Goal: Information Seeking & Learning: Learn about a topic

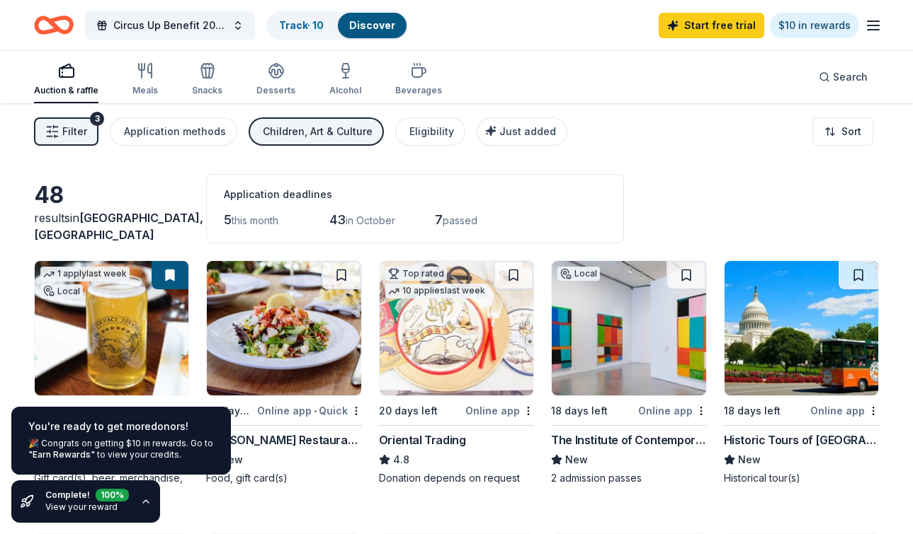
click at [704, 141] on div "Filter 3 Application methods Children, Art & Culture Eligibility Just added Sort" at bounding box center [456, 131] width 913 height 57
click at [205, 25] on span "Circus Up Benefit 2025" at bounding box center [169, 25] width 113 height 17
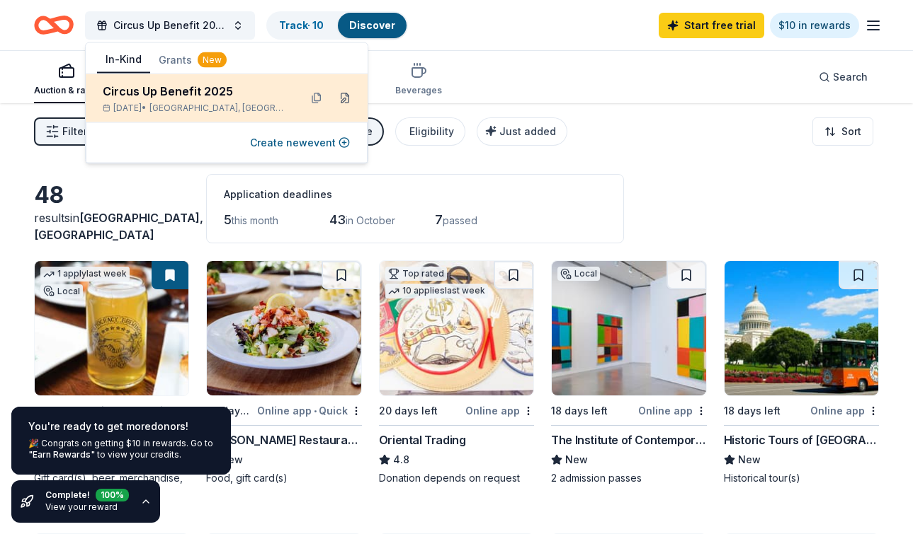
click at [346, 102] on button at bounding box center [344, 98] width 23 height 23
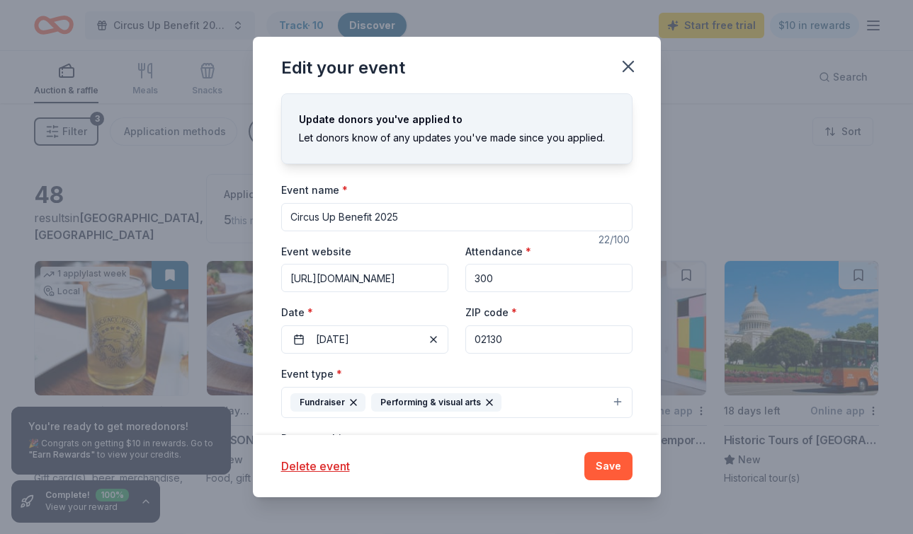
click at [528, 338] on input "02130" at bounding box center [548, 340] width 167 height 28
paste input "43"
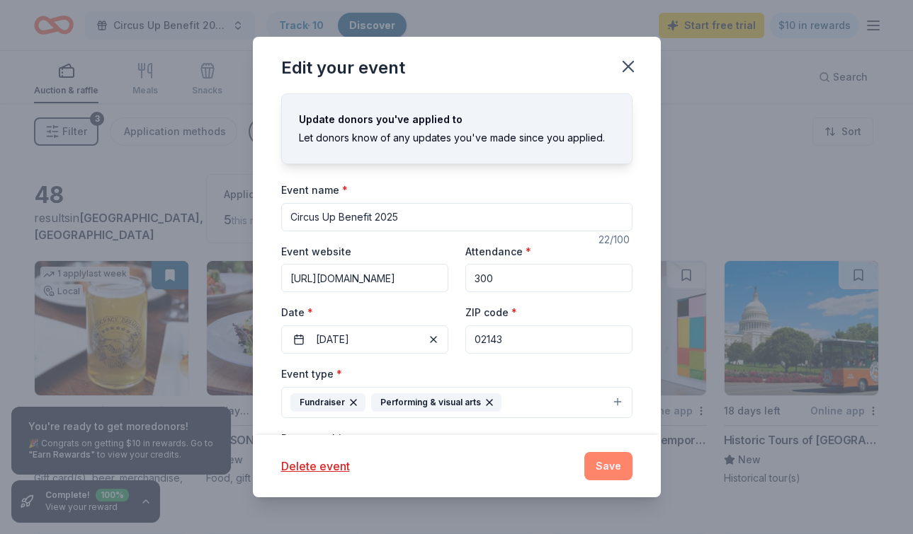
type input "02143"
click at [597, 472] on button "Save" at bounding box center [608, 466] width 48 height 28
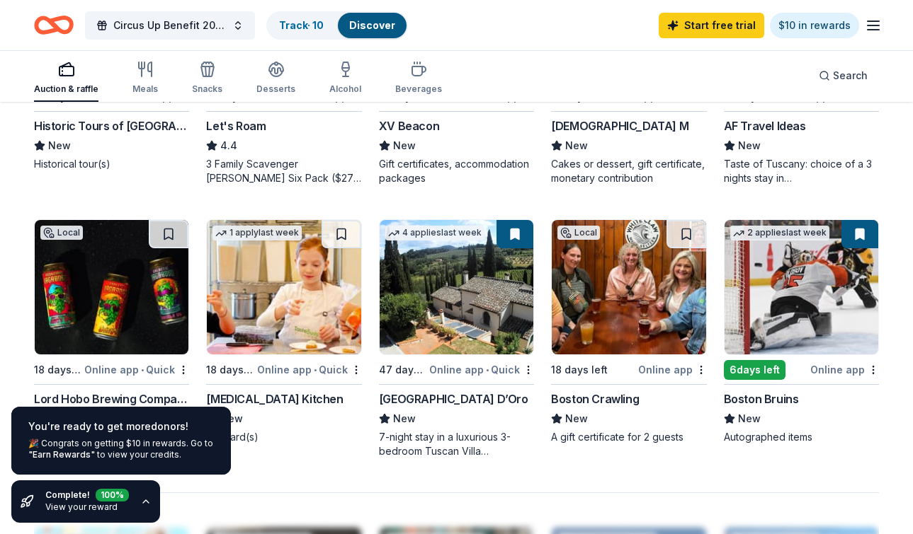
scroll to position [867, 0]
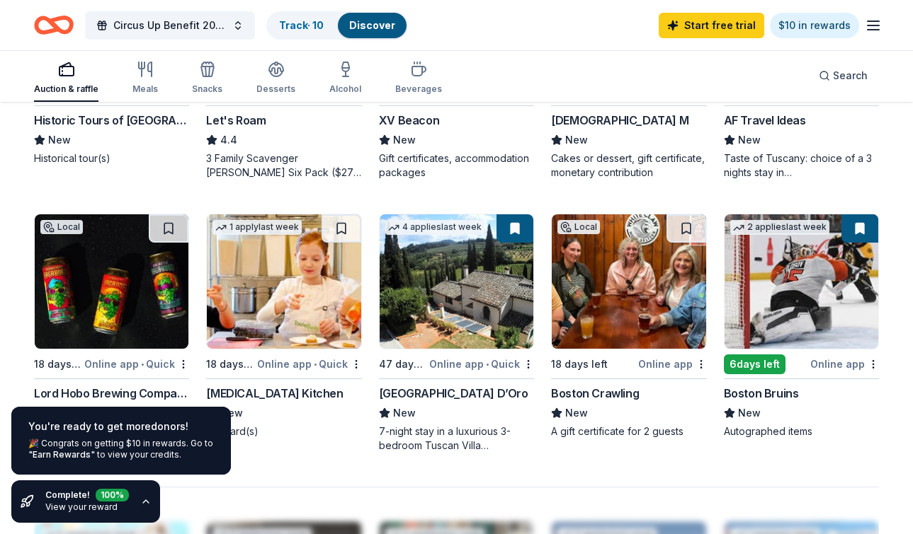
click at [614, 391] on div "Boston Crawling" at bounding box center [595, 393] width 88 height 17
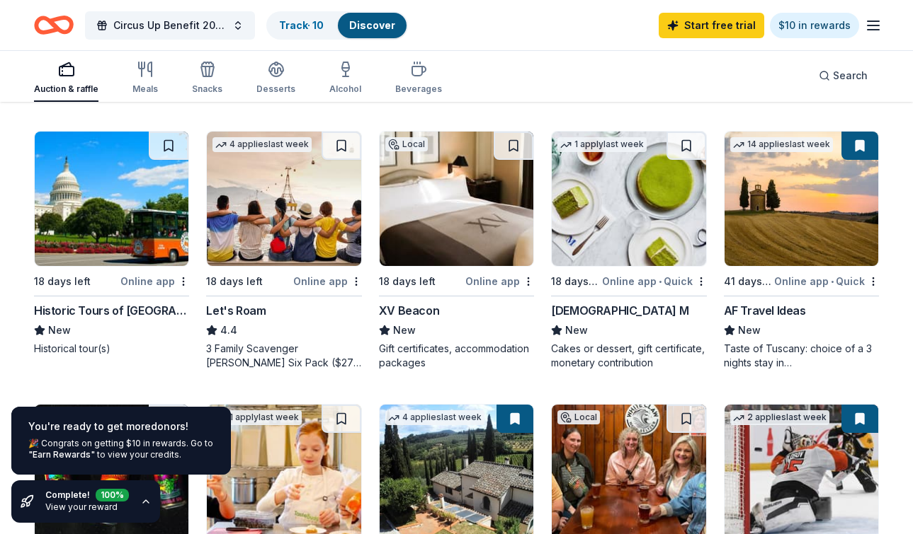
scroll to position [682, 0]
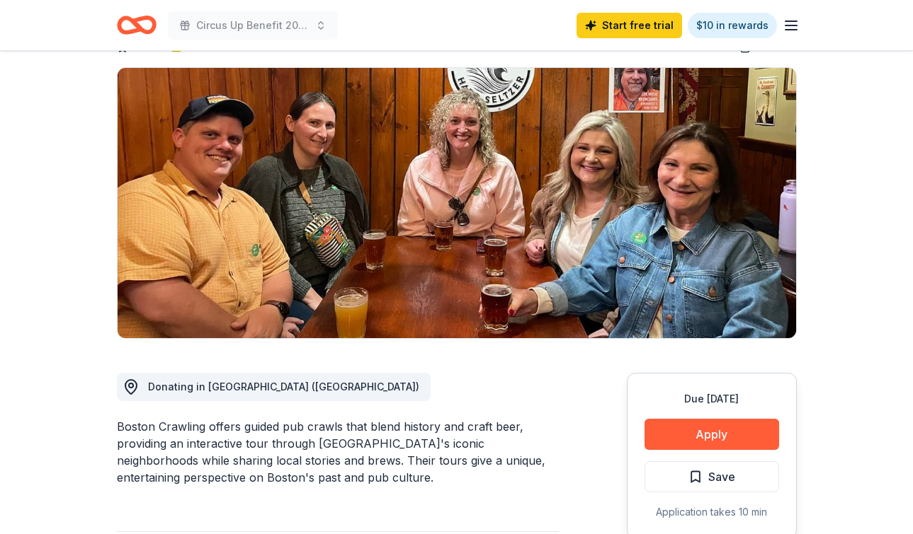
scroll to position [109, 0]
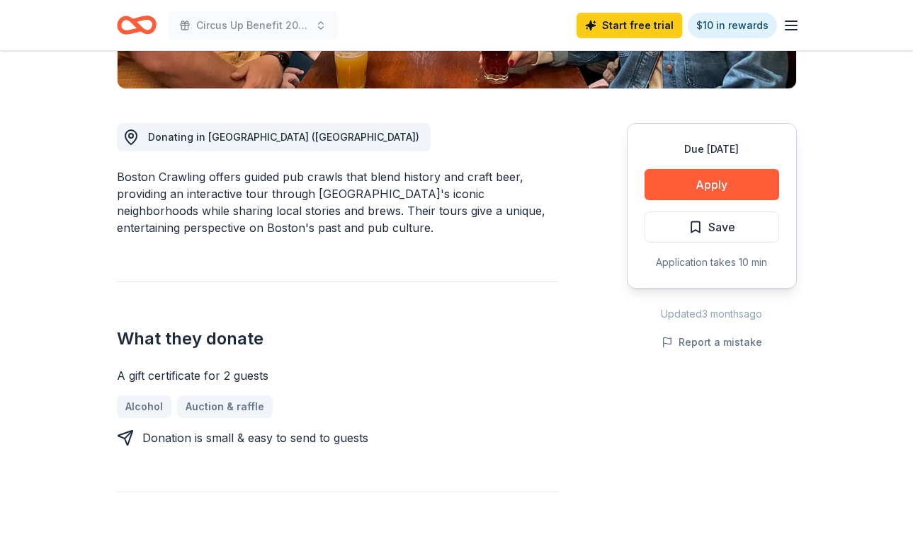
scroll to position [0, 0]
